Goal: Task Accomplishment & Management: Complete application form

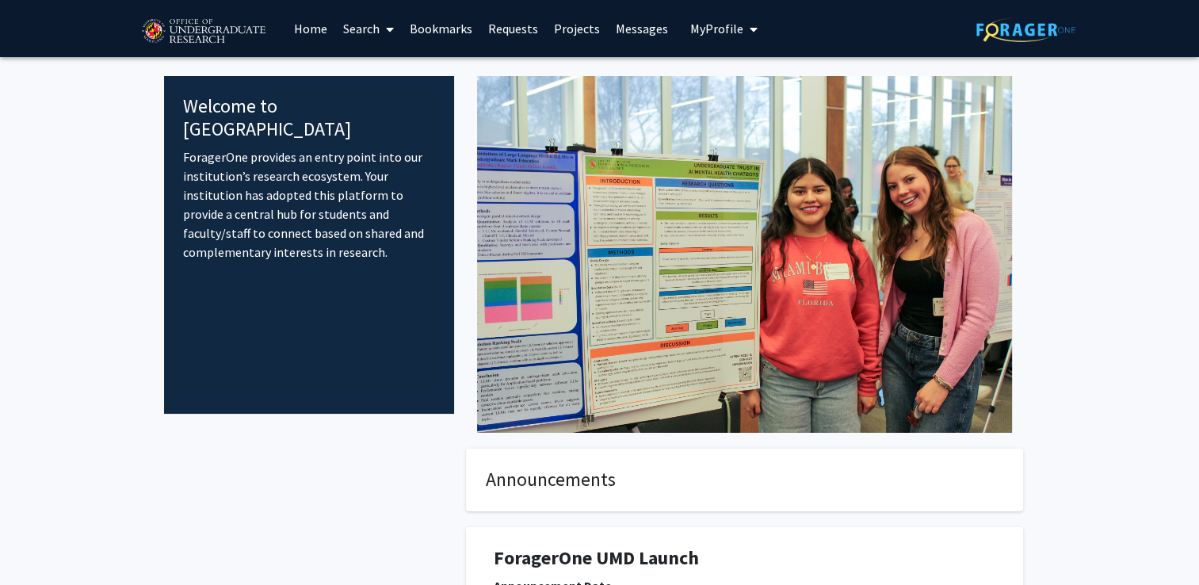
click at [417, 21] on link "Bookmarks" at bounding box center [441, 28] width 78 height 55
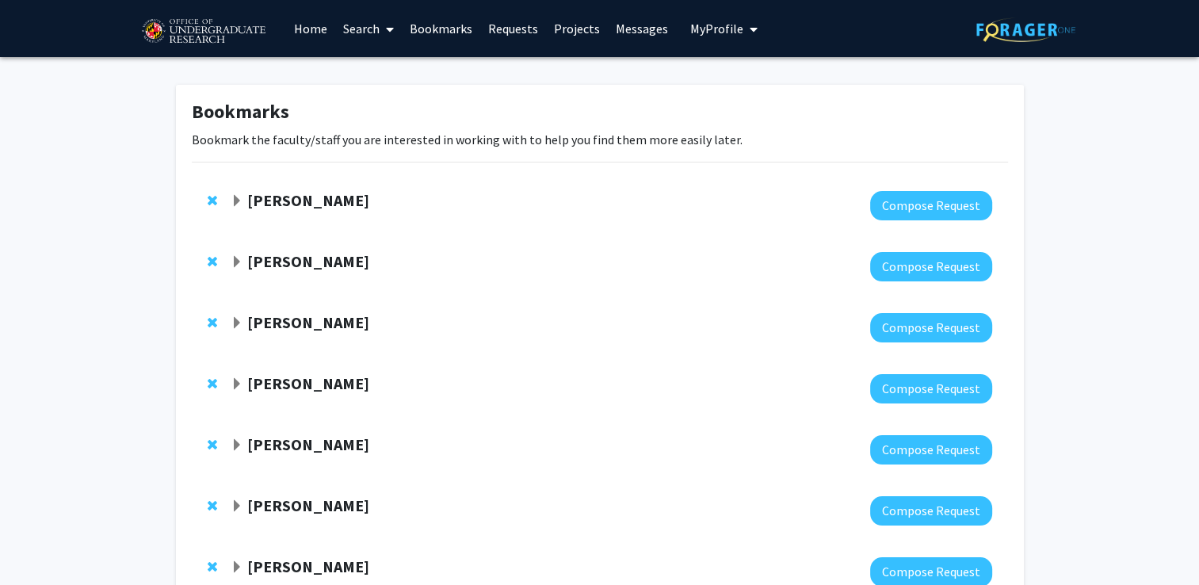
click at [327, 197] on strong "[PERSON_NAME]" at bounding box center [308, 200] width 122 height 20
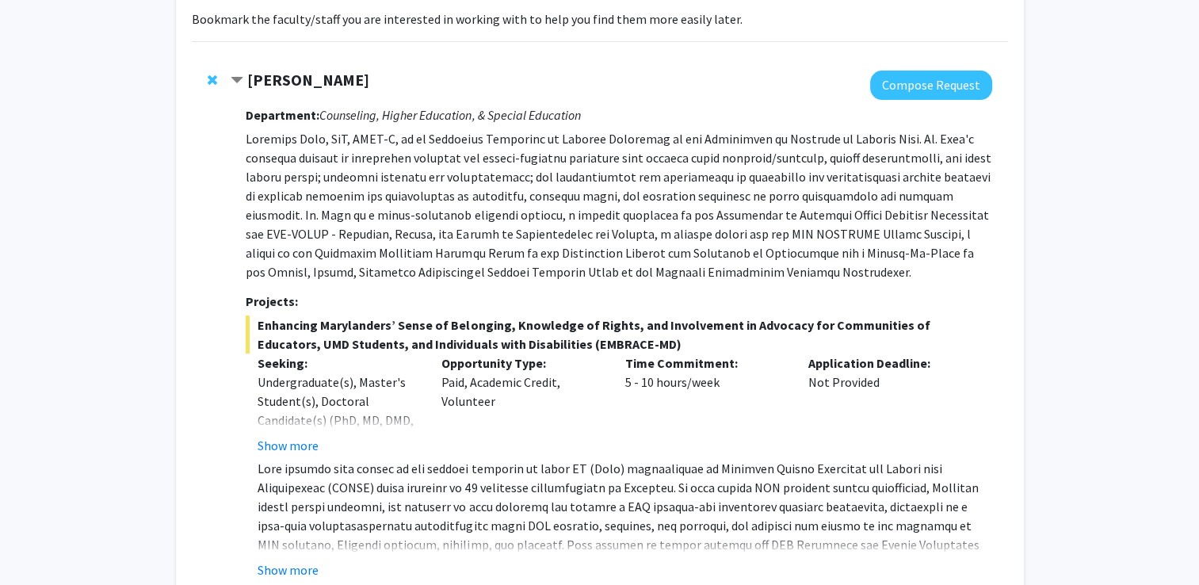
scroll to position [120, 0]
click at [238, 77] on span "Contract Veronica Kang Bookmark" at bounding box center [237, 81] width 13 height 13
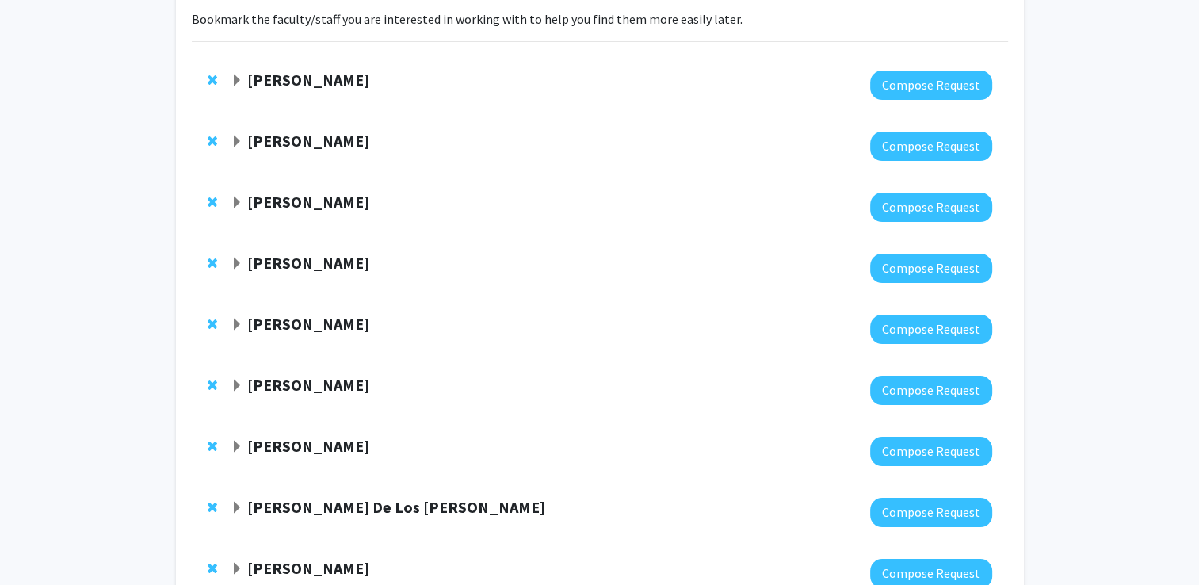
scroll to position [238, 0]
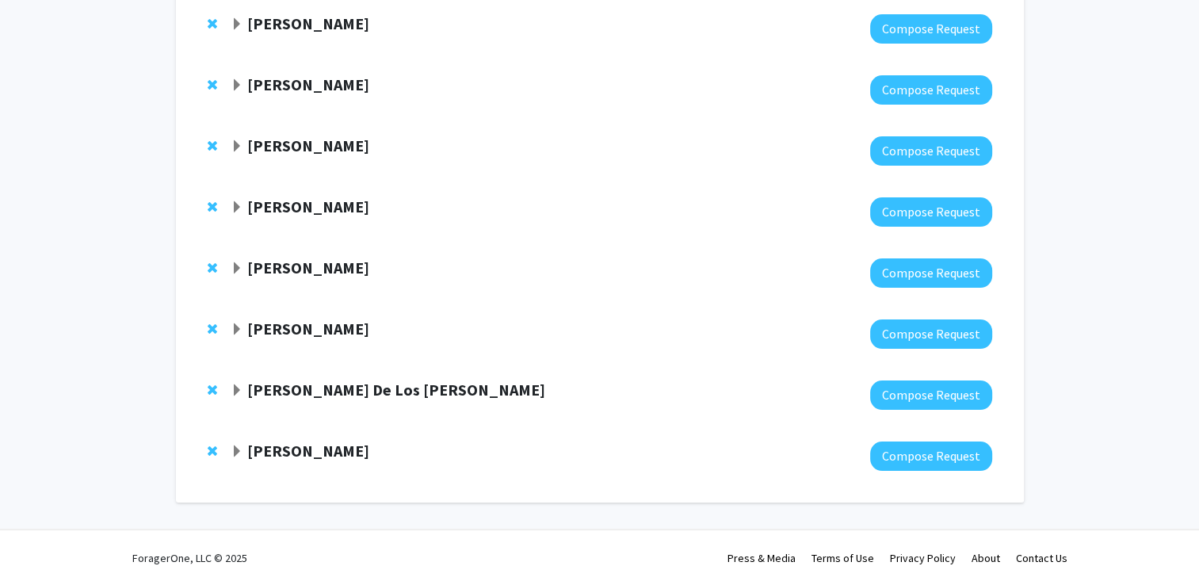
click at [237, 450] on span "Expand Joseph Dien Bookmark" at bounding box center [237, 451] width 13 height 13
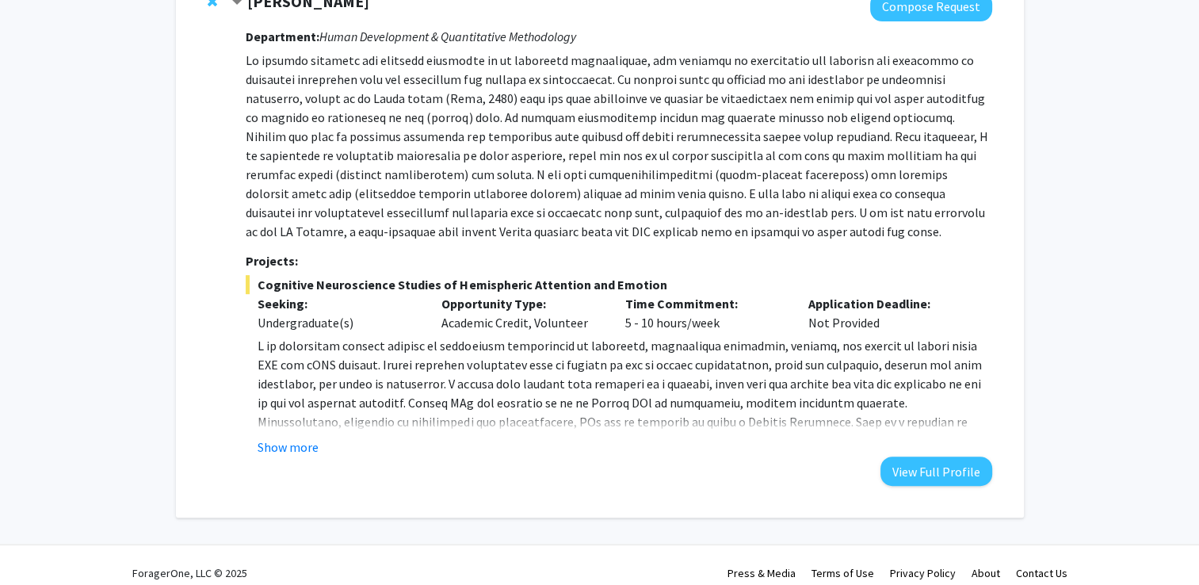
scroll to position [702, 0]
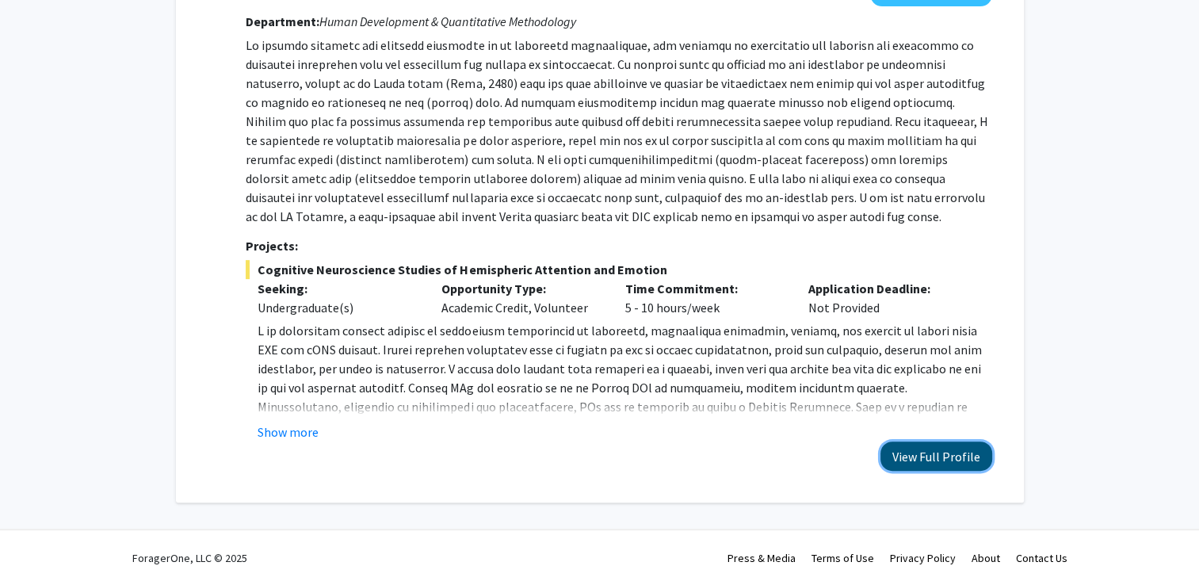
click at [625, 457] on button "View Full Profile" at bounding box center [937, 455] width 112 height 29
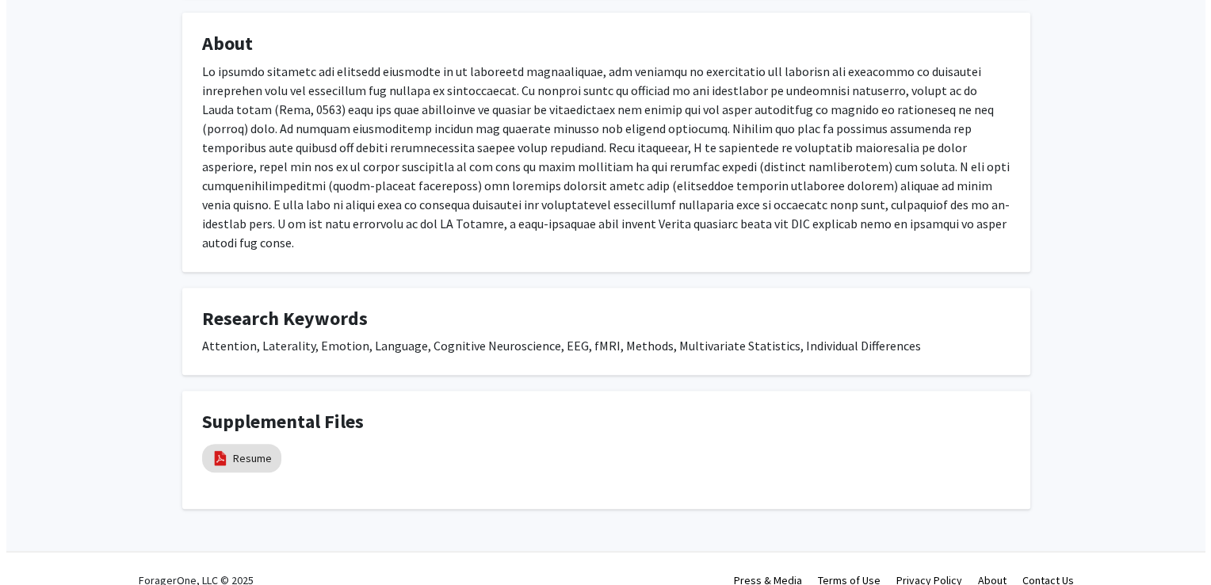
scroll to position [557, 0]
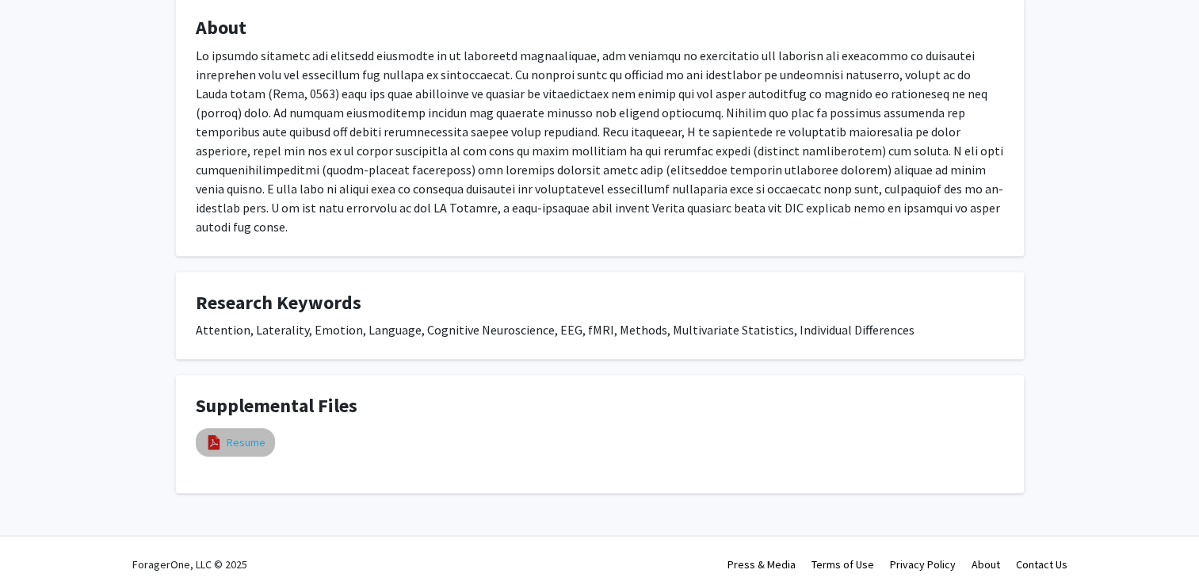
click at [247, 434] on link "Resume" at bounding box center [246, 442] width 39 height 17
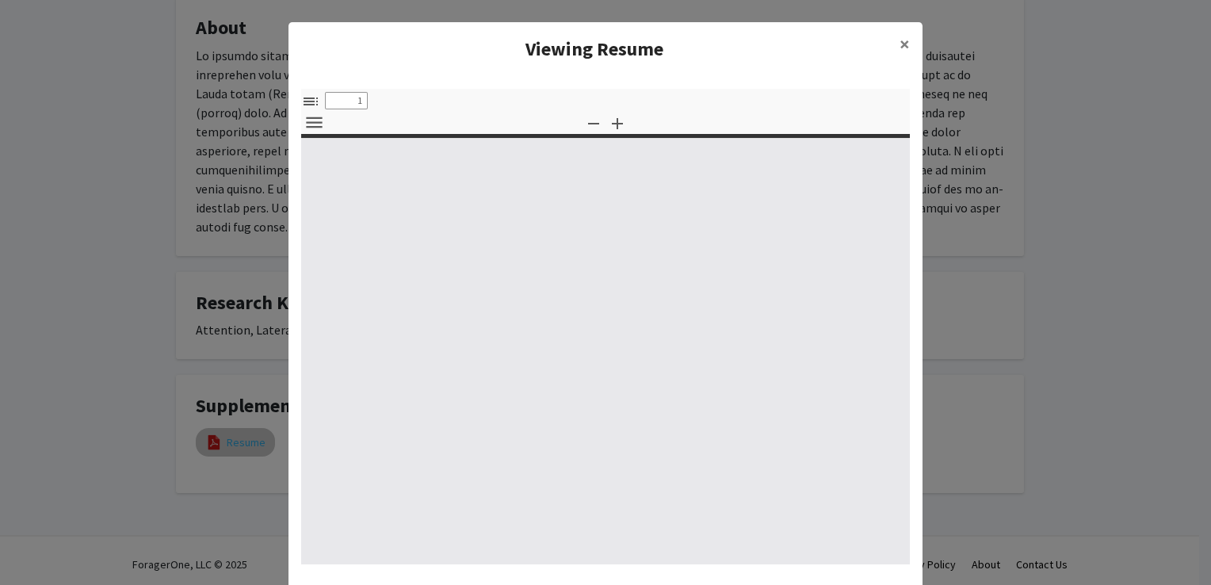
select select "custom"
type input "0"
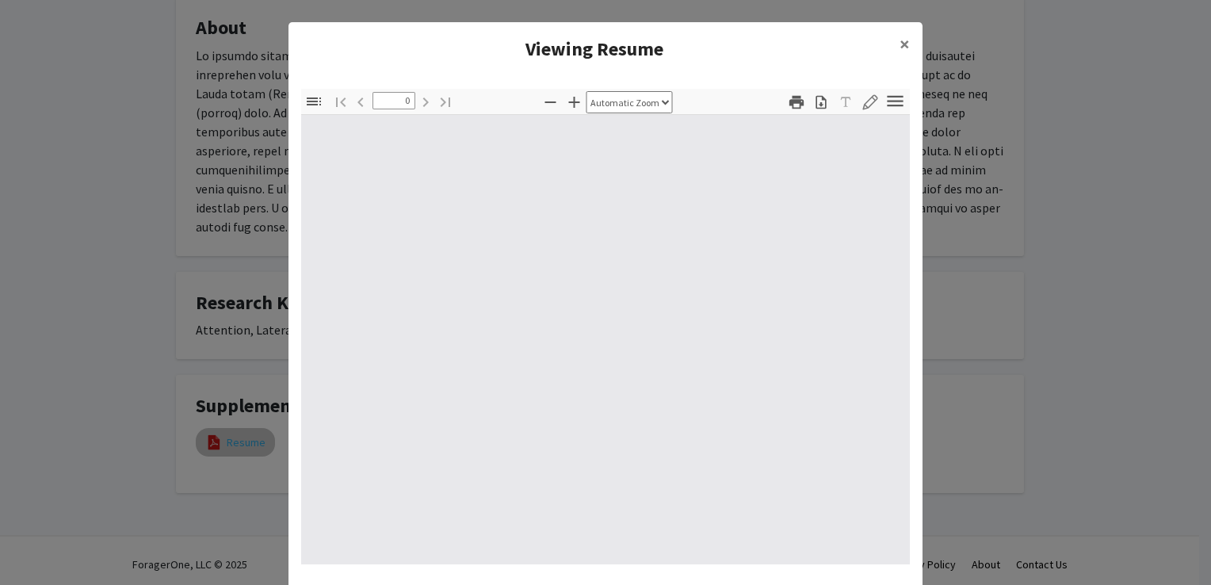
select select "custom"
type input "1"
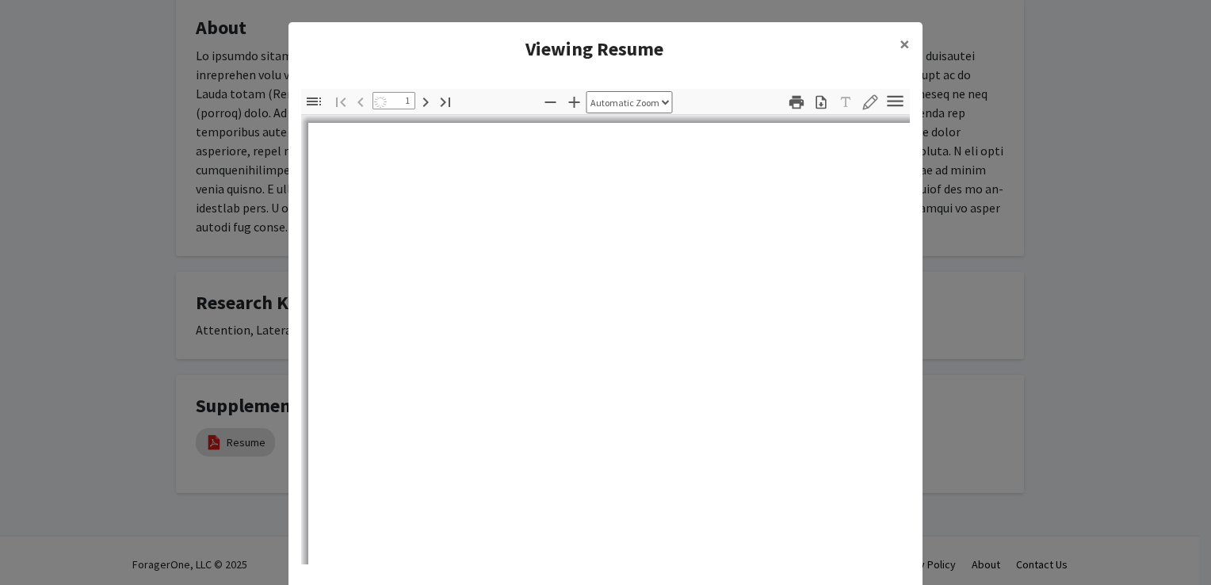
select select "auto"
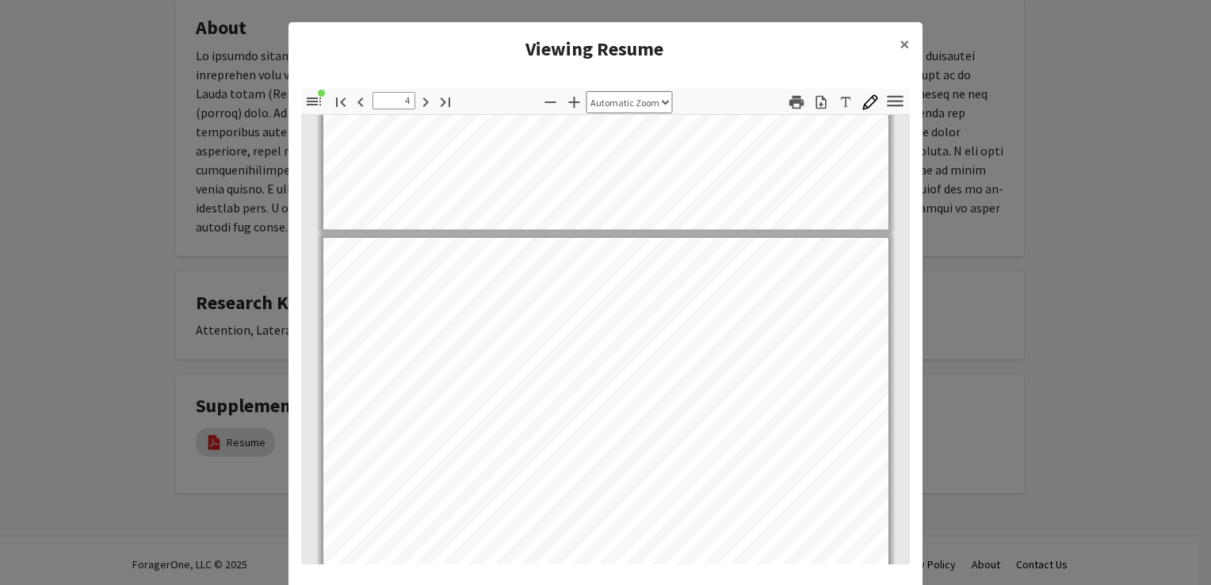
scroll to position [2368, 0]
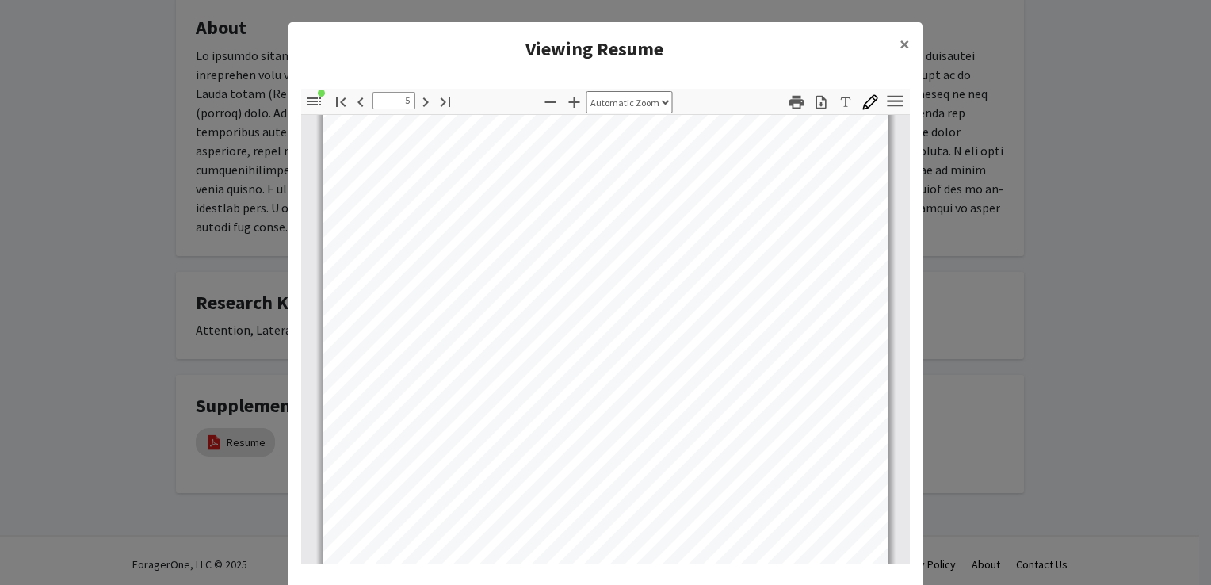
type input "6"
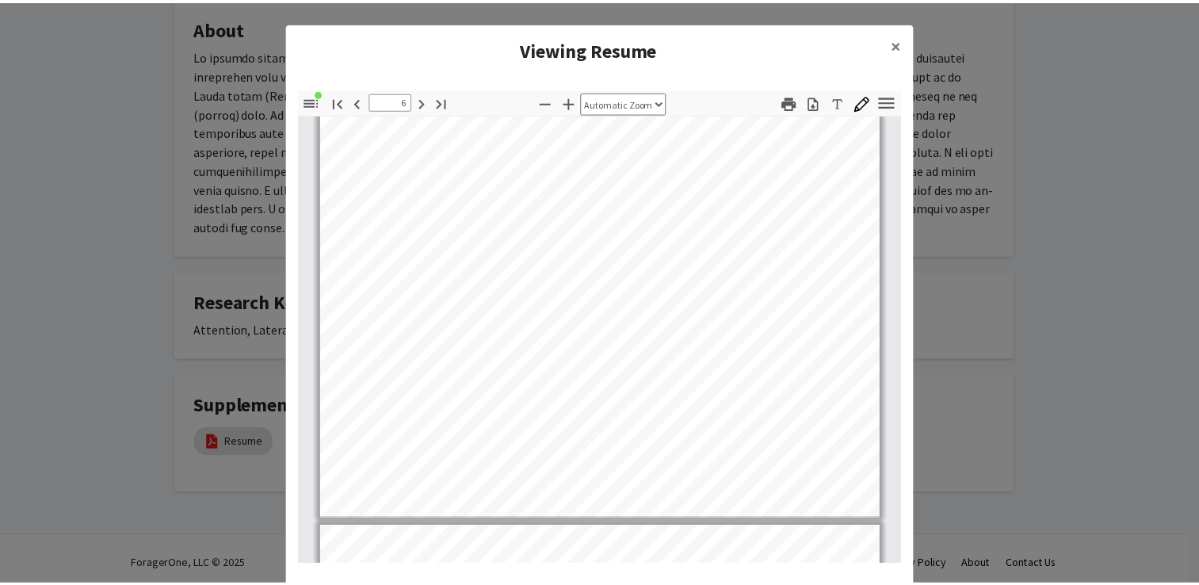
scroll to position [4083, 0]
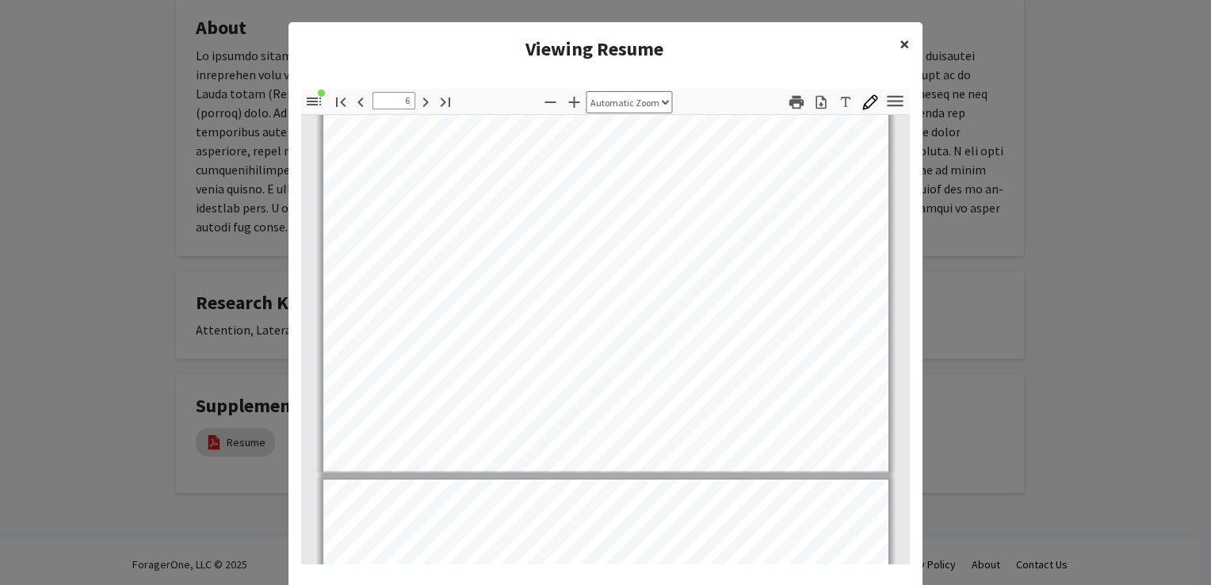
click at [887, 45] on button "×" at bounding box center [905, 44] width 36 height 44
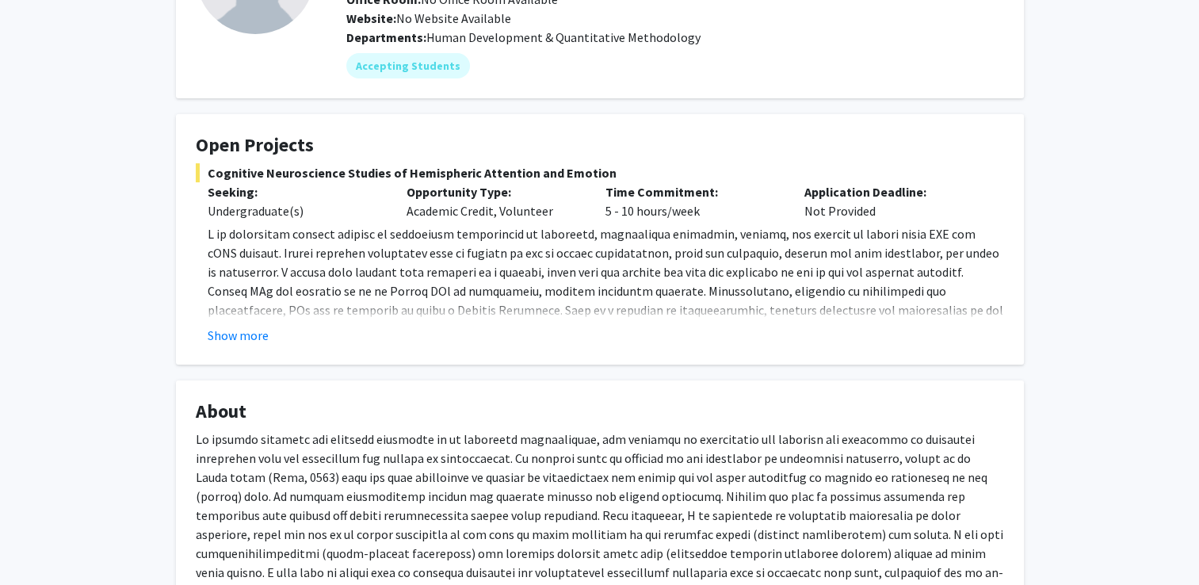
scroll to position [0, 0]
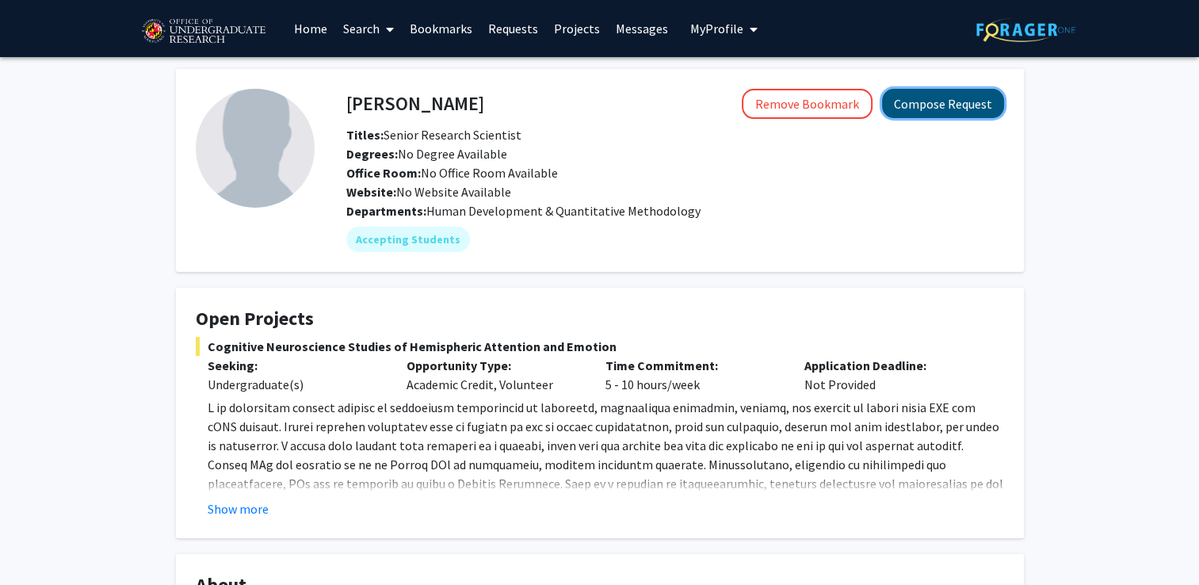
click at [915, 108] on button "Compose Request" at bounding box center [943, 103] width 122 height 29
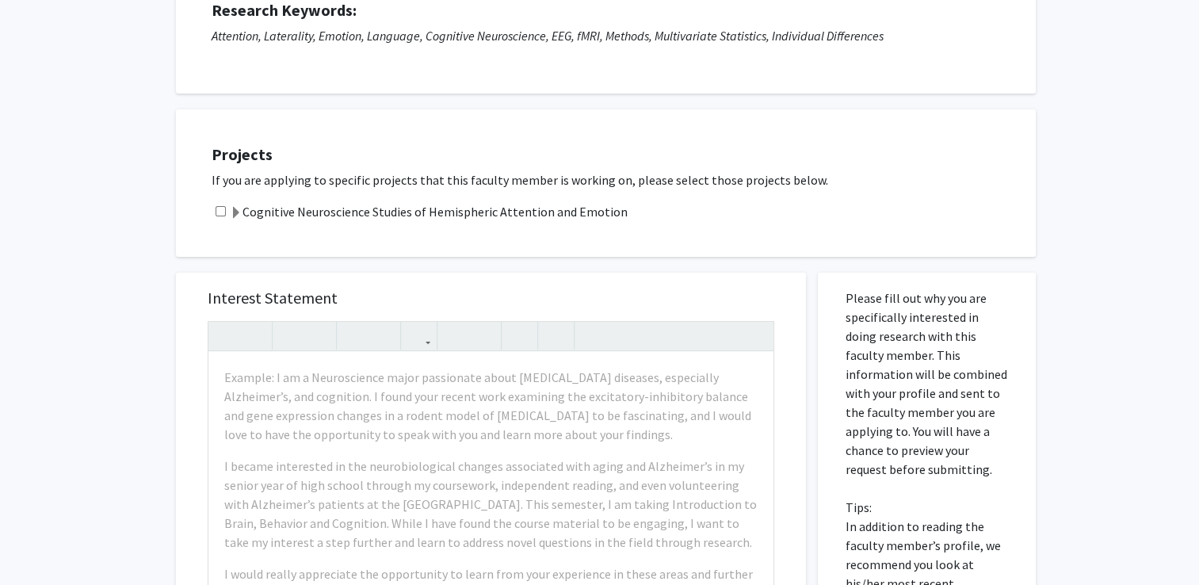
scroll to position [225, 0]
click at [224, 207] on input "checkbox" at bounding box center [221, 209] width 10 height 10
checkbox input "true"
click at [243, 208] on label "Cognitive Neuroscience Studies of Hemispheric Attention and Emotion" at bounding box center [429, 210] width 398 height 19
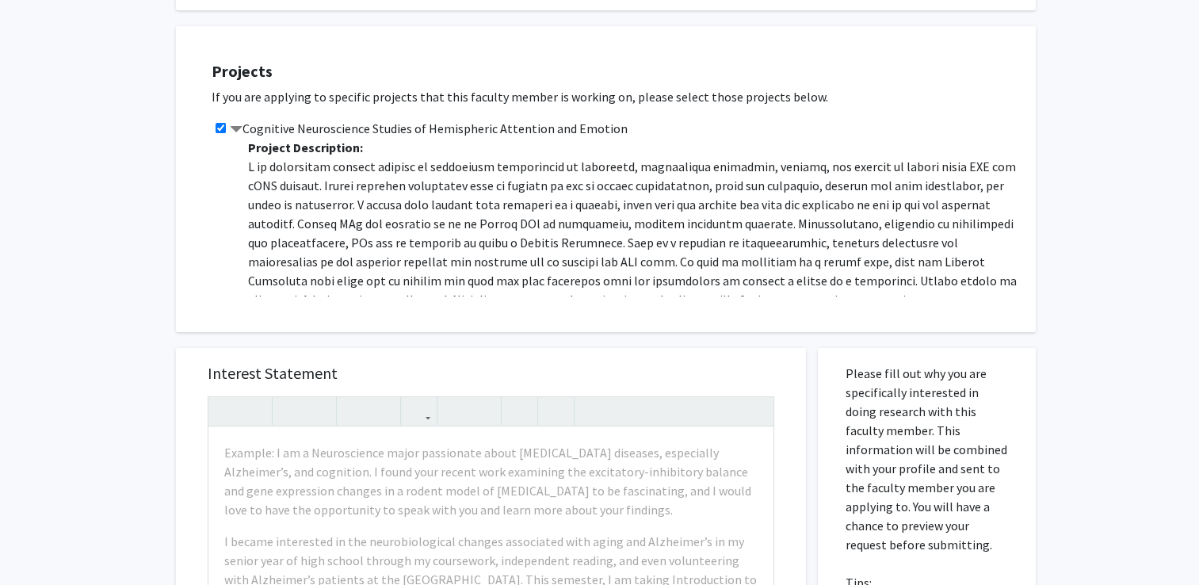
scroll to position [0, 0]
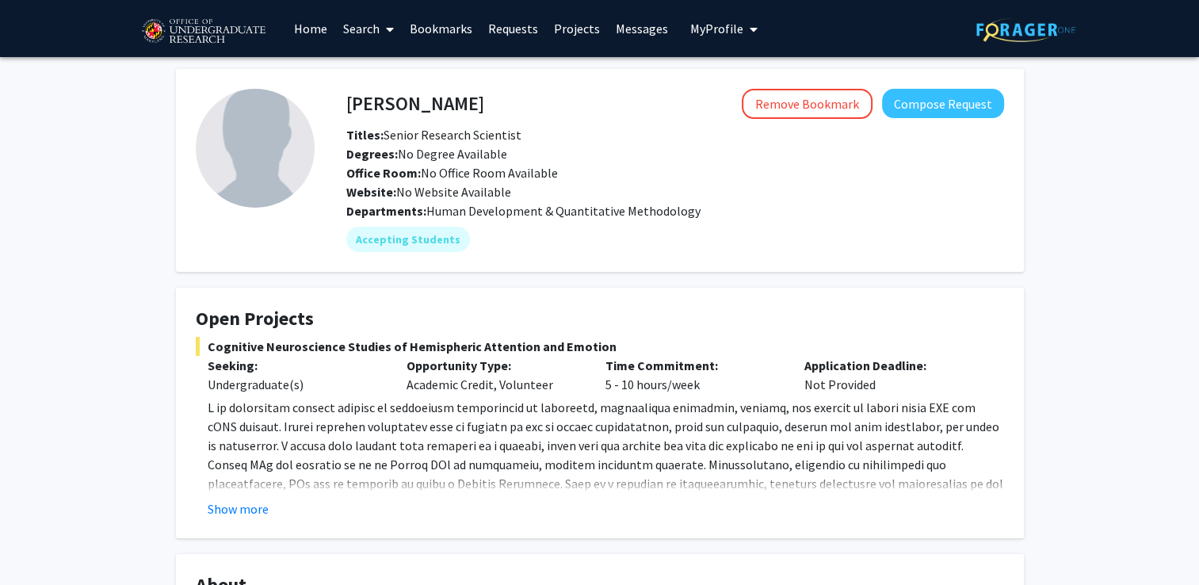
click at [427, 36] on link "Bookmarks" at bounding box center [441, 28] width 78 height 55
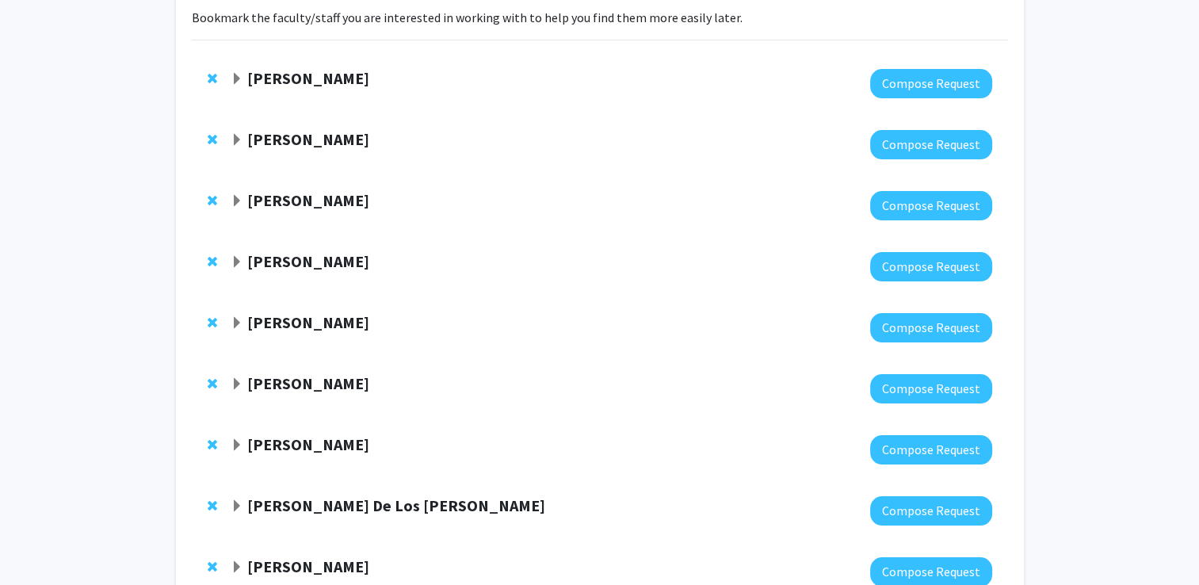
scroll to position [238, 0]
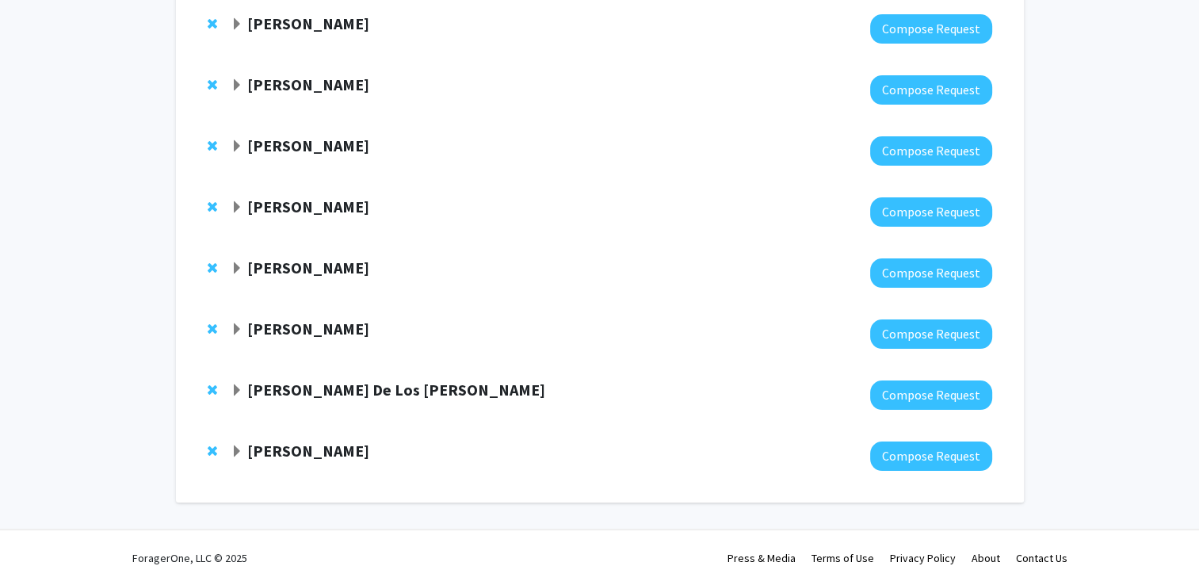
click at [231, 264] on span "Expand Macarena Farcuh Yuri Bookmark" at bounding box center [237, 268] width 13 height 13
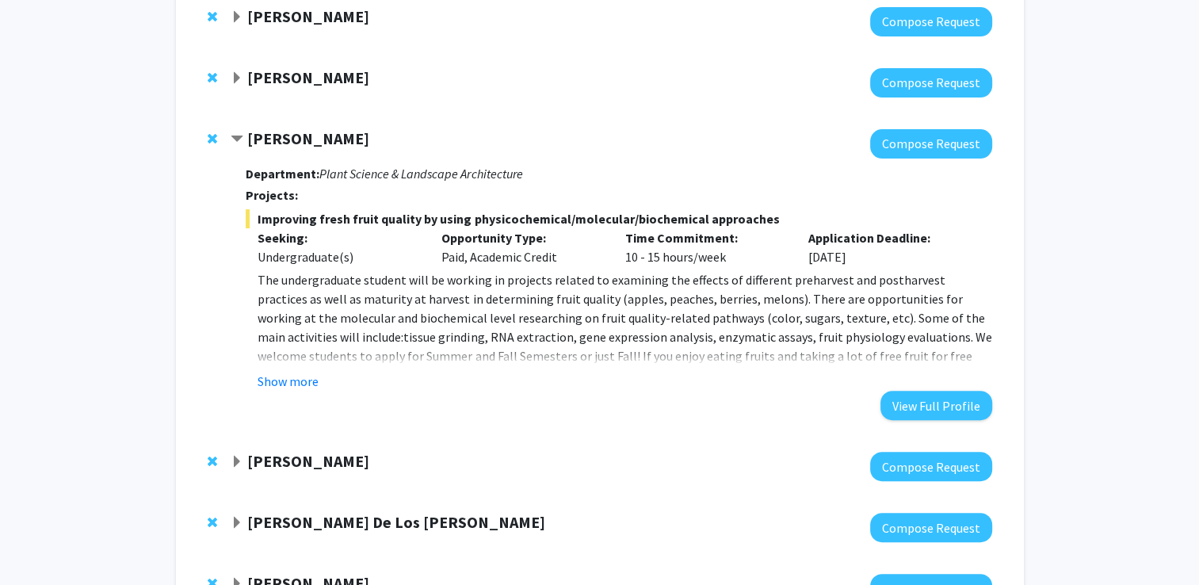
scroll to position [377, 0]
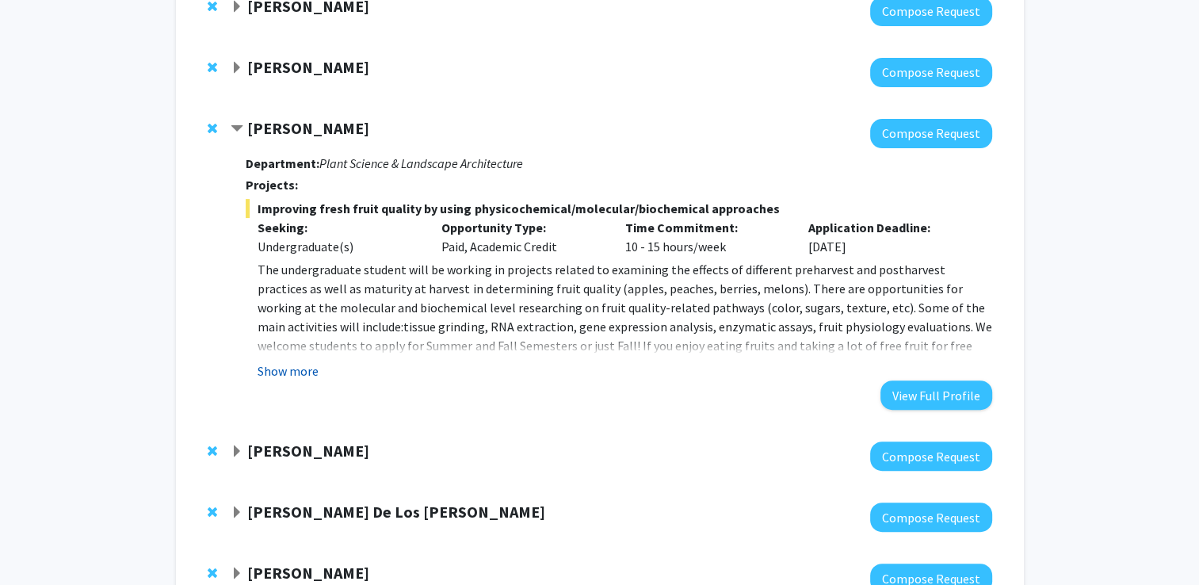
click at [292, 371] on button "Show more" at bounding box center [288, 370] width 61 height 19
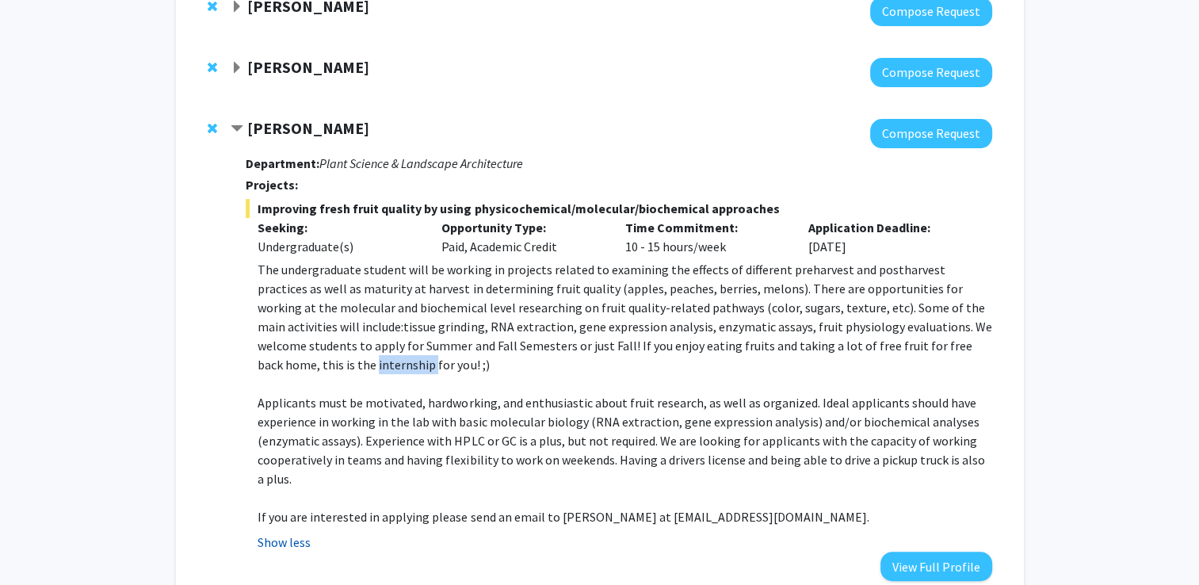
click at [292, 371] on span "The undergraduate student will be working in projects related to examining the …" at bounding box center [625, 317] width 734 height 111
drag, startPoint x: 292, startPoint y: 371, endPoint x: 412, endPoint y: 373, distance: 120.5
click at [412, 373] on p "The undergraduate student will be working in projects related to examining the …" at bounding box center [625, 317] width 734 height 114
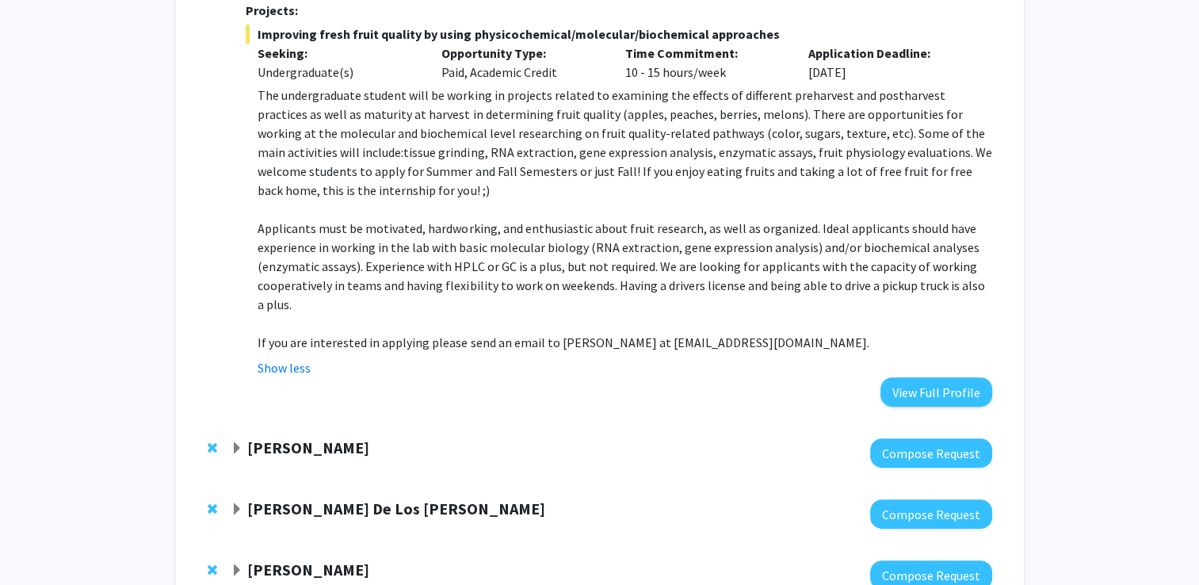
scroll to position [415, 0]
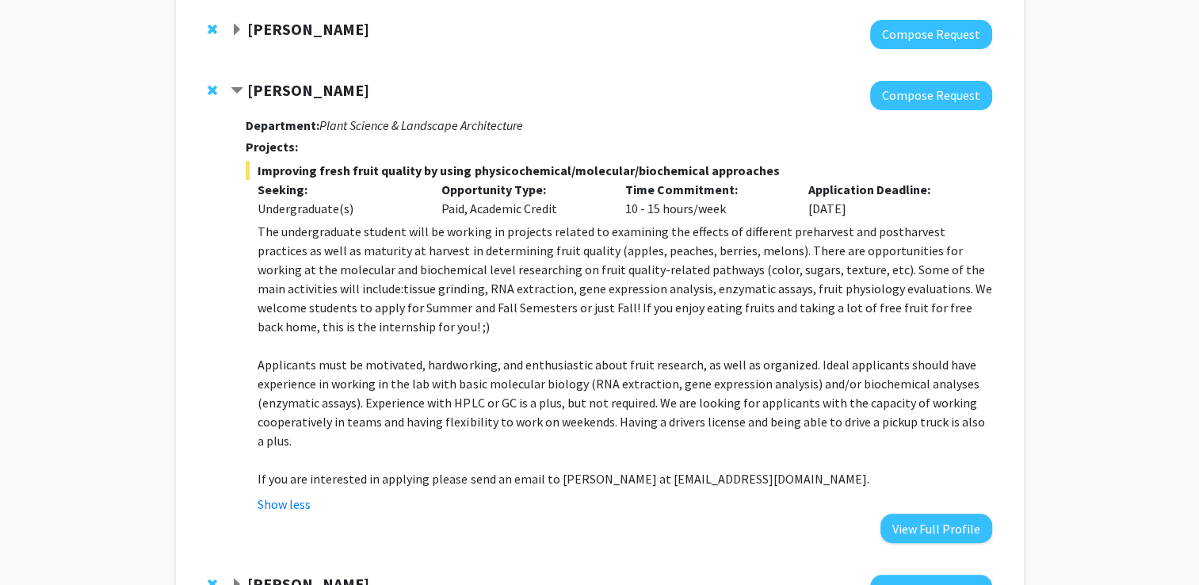
click at [495, 499] on div "Show less" at bounding box center [625, 504] width 734 height 19
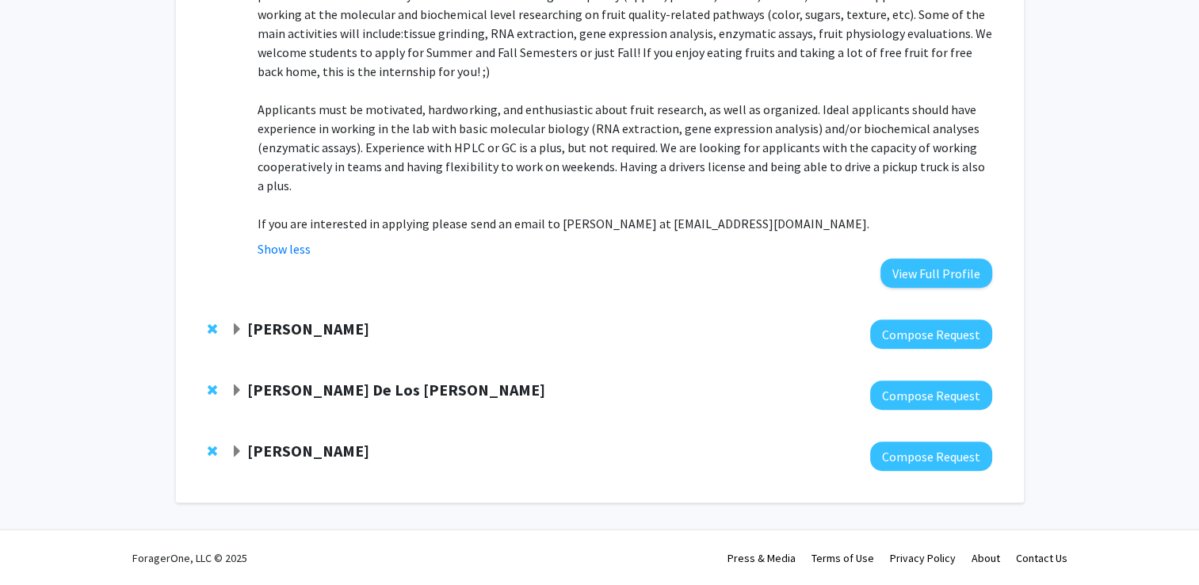
scroll to position [642, 0]
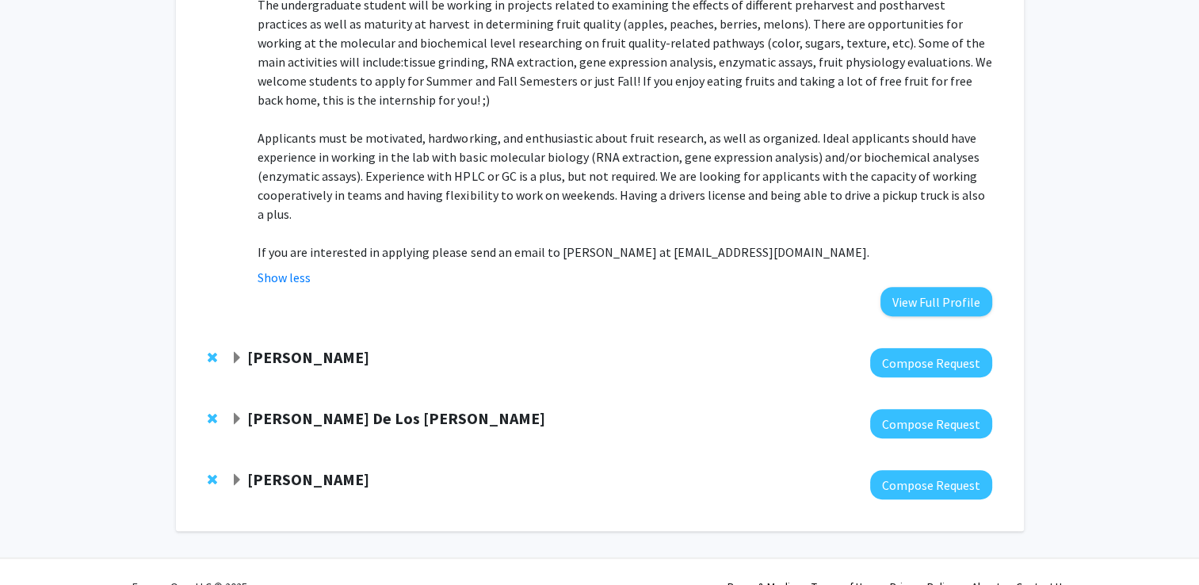
click at [232, 362] on span "Expand Yasmeen Faroqi-Shah Bookmark" at bounding box center [237, 358] width 13 height 13
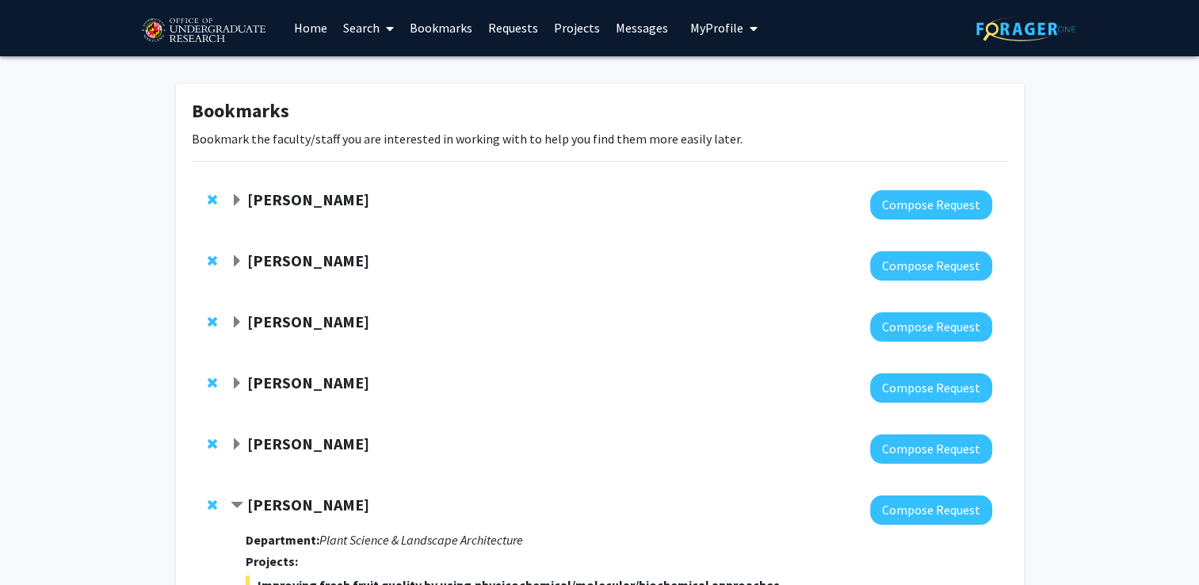
scroll to position [0, 0]
